Goal: Navigation & Orientation: Find specific page/section

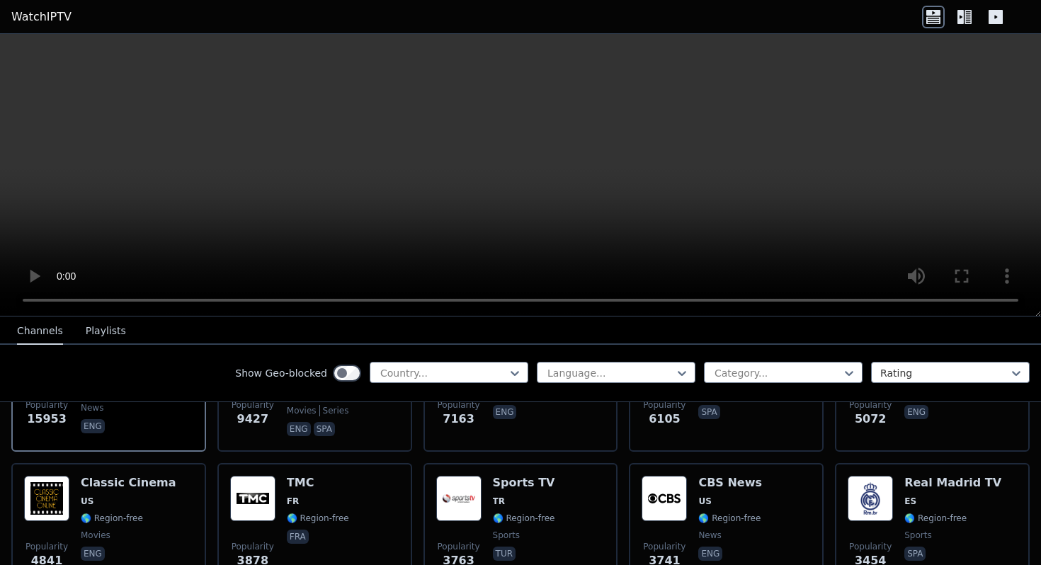
scroll to position [246, 0]
click at [510, 367] on icon at bounding box center [515, 373] width 14 height 14
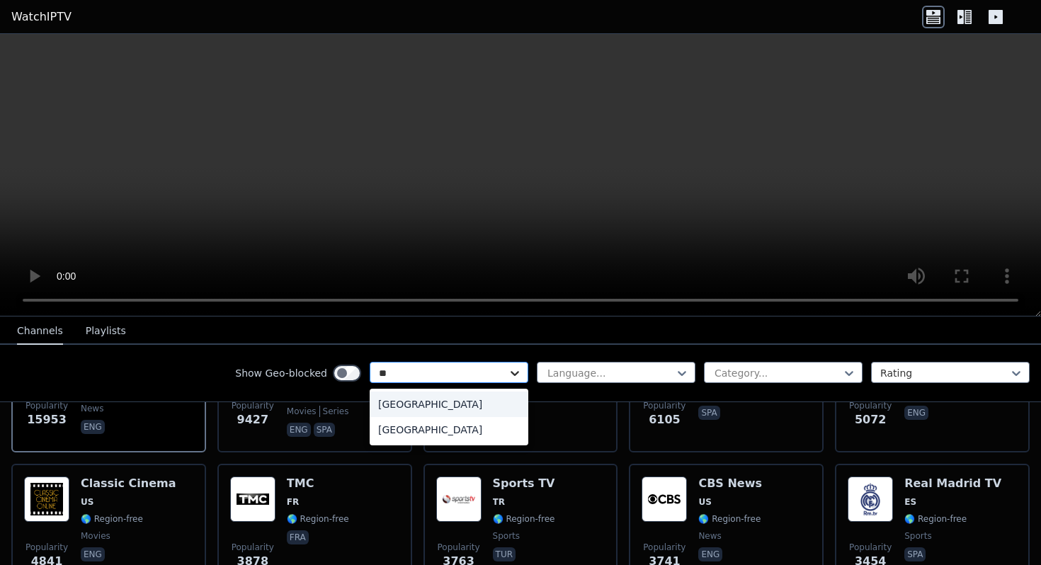
type input "***"
click at [500, 407] on div "[GEOGRAPHIC_DATA]" at bounding box center [449, 403] width 159 height 25
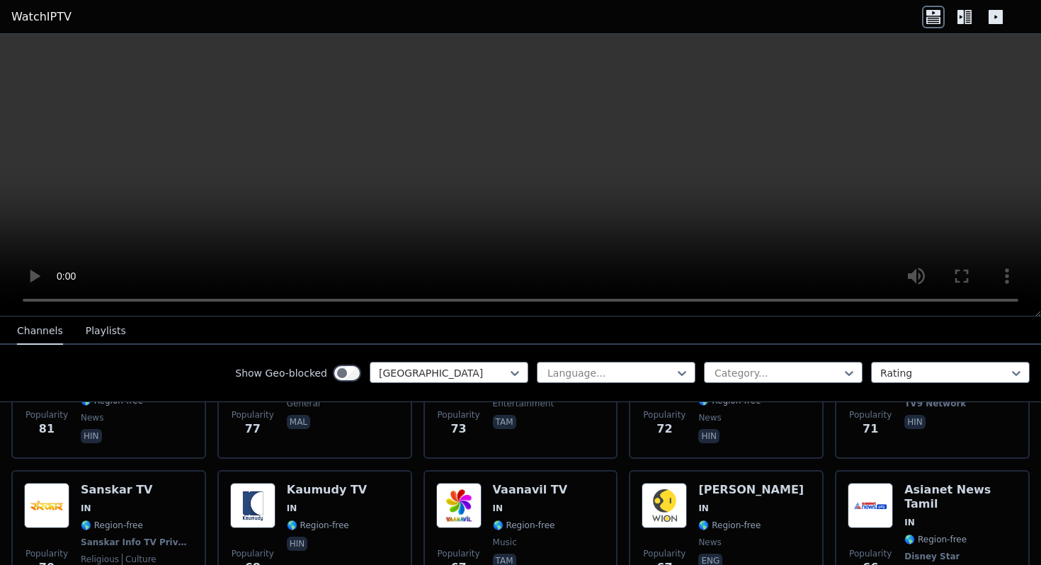
scroll to position [1225, 0]
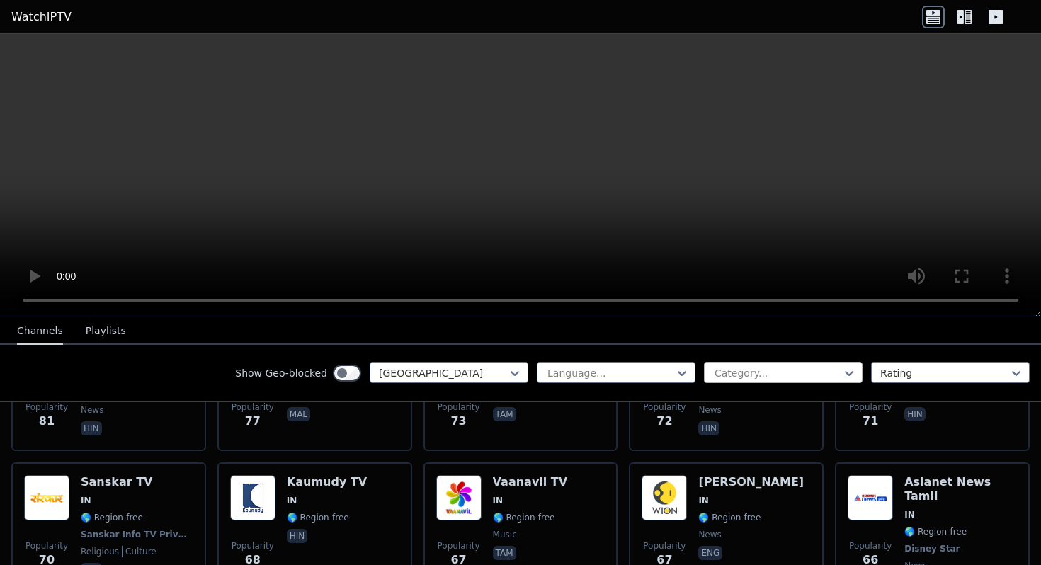
click at [789, 371] on div at bounding box center [777, 373] width 129 height 14
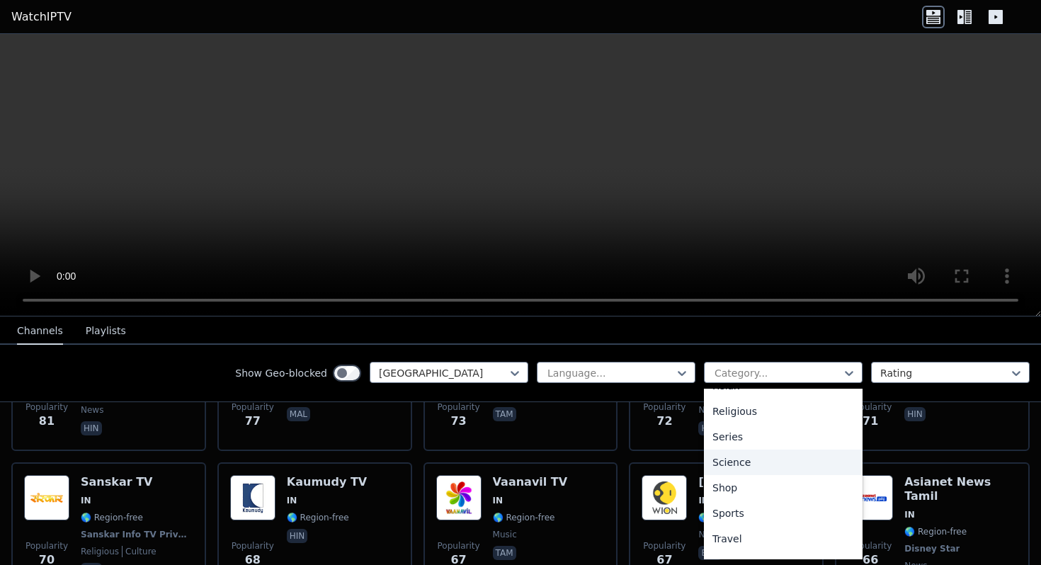
scroll to position [523, 0]
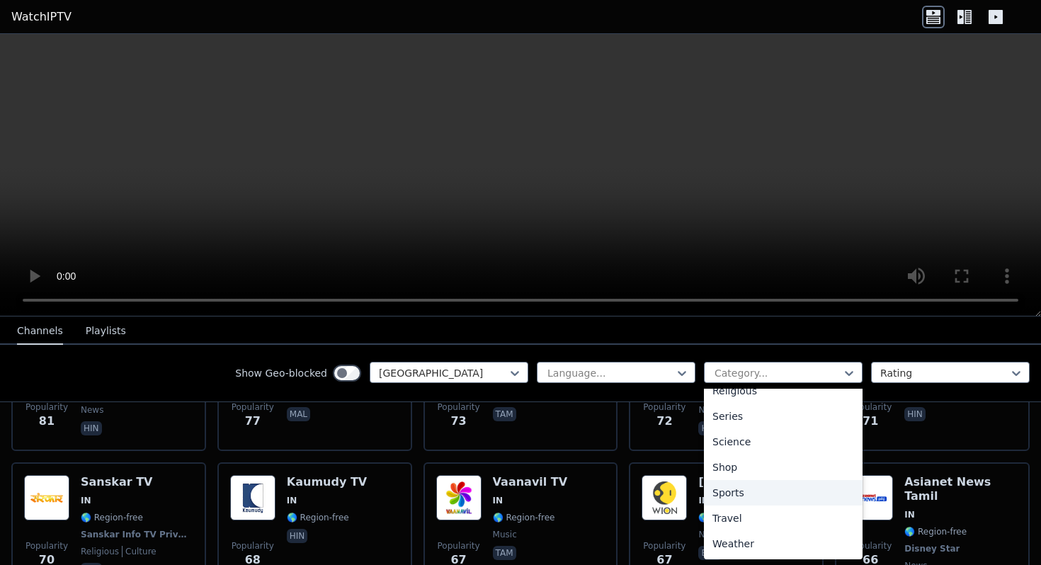
click at [770, 483] on div "Sports" at bounding box center [783, 492] width 159 height 25
